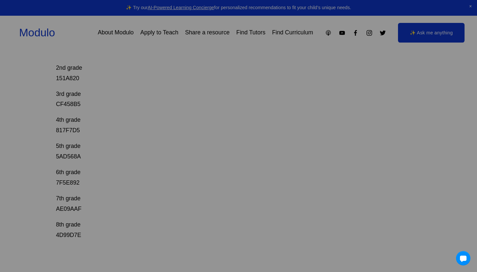
scroll to position [166, 0]
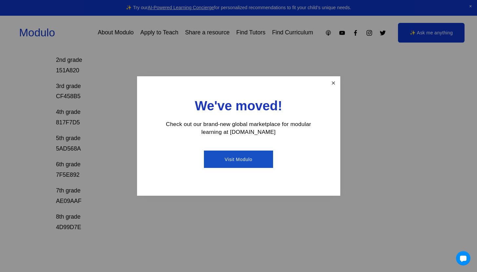
click at [334, 81] on link "Close" at bounding box center [332, 82] width 11 height 11
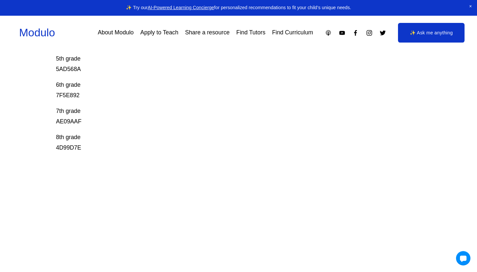
scroll to position [260, 0]
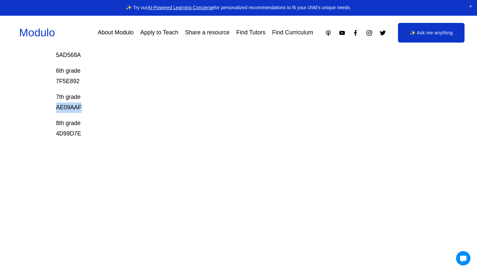
drag, startPoint x: 55, startPoint y: 109, endPoint x: 85, endPoint y: 109, distance: 30.5
click at [85, 109] on div "Prodigy Game Codes Prodigy is our go-to mastery- based tool to give kids lots o…" at bounding box center [238, 29] width 477 height 414
copy p "AE09AAF"
click at [128, 97] on p "7th grade AE09AAF" at bounding box center [220, 102] width 328 height 21
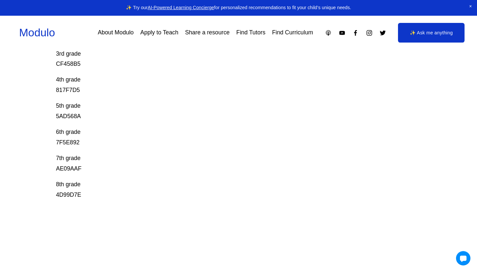
scroll to position [147, 0]
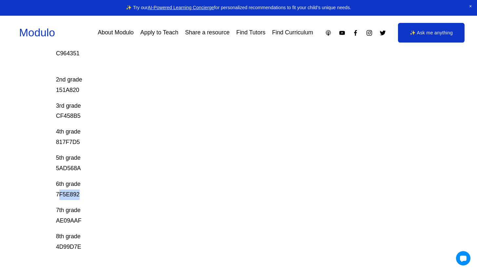
drag, startPoint x: 58, startPoint y: 195, endPoint x: 99, endPoint y: 196, distance: 41.6
click at [99, 196] on p "6th grade 7F5E892" at bounding box center [220, 189] width 328 height 21
click at [52, 196] on div "Prodigy Game Codes Prodigy is our go-to mastery- based tool to give kids lots o…" at bounding box center [238, 142] width 477 height 414
drag, startPoint x: 55, startPoint y: 196, endPoint x: 99, endPoint y: 196, distance: 44.6
click at [99, 196] on div "Prodigy Game Codes Prodigy is our go-to mastery- based tool to give kids lots o…" at bounding box center [238, 142] width 477 height 414
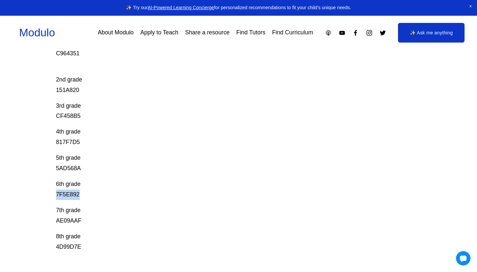
copy p "7F5E892"
click at [112, 194] on p "6th grade 7F5E892" at bounding box center [220, 189] width 328 height 21
